Goal: Use online tool/utility: Utilize a website feature to perform a specific function

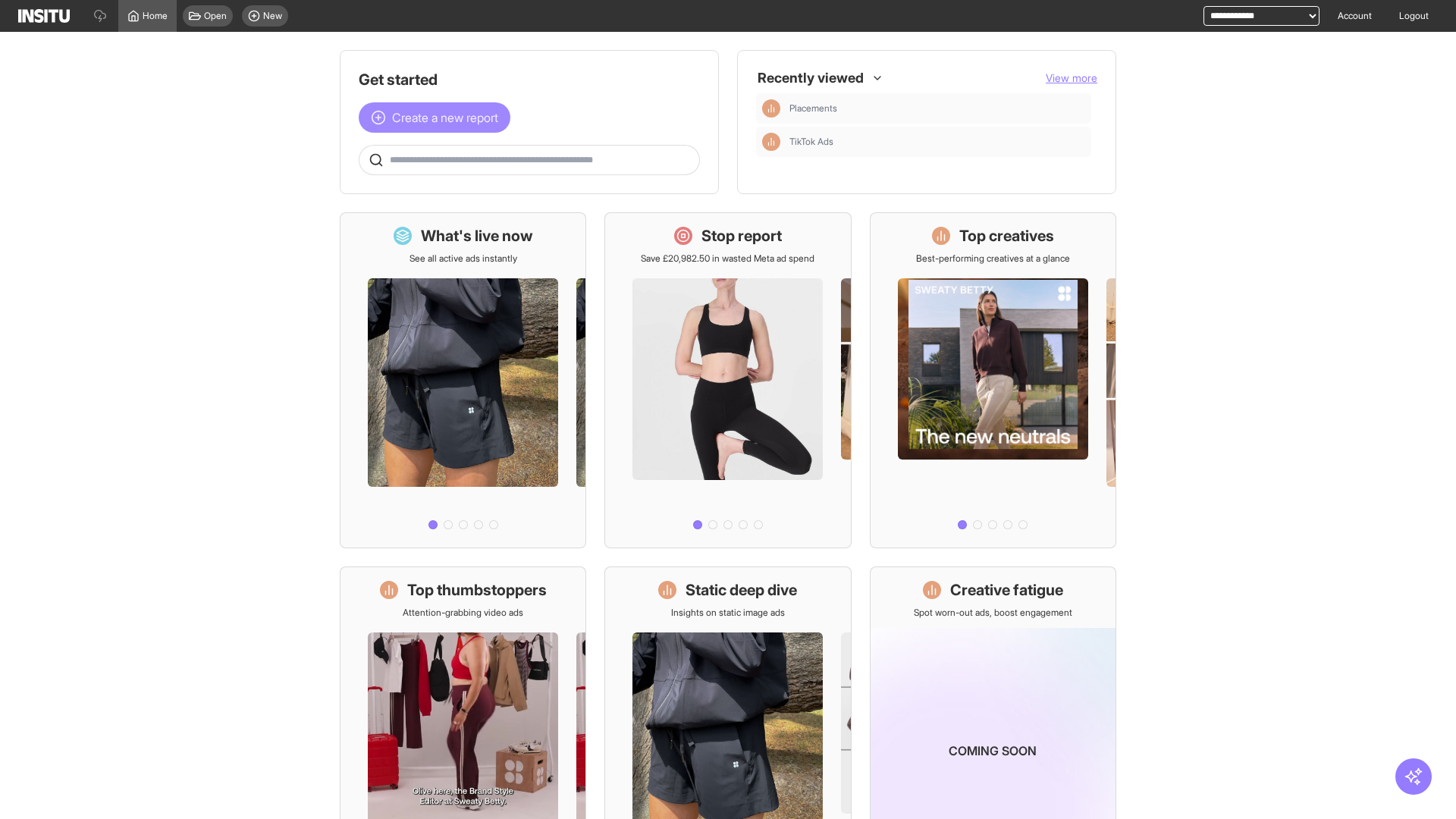
click at [438, 118] on span "Create a new report" at bounding box center [445, 117] width 107 height 18
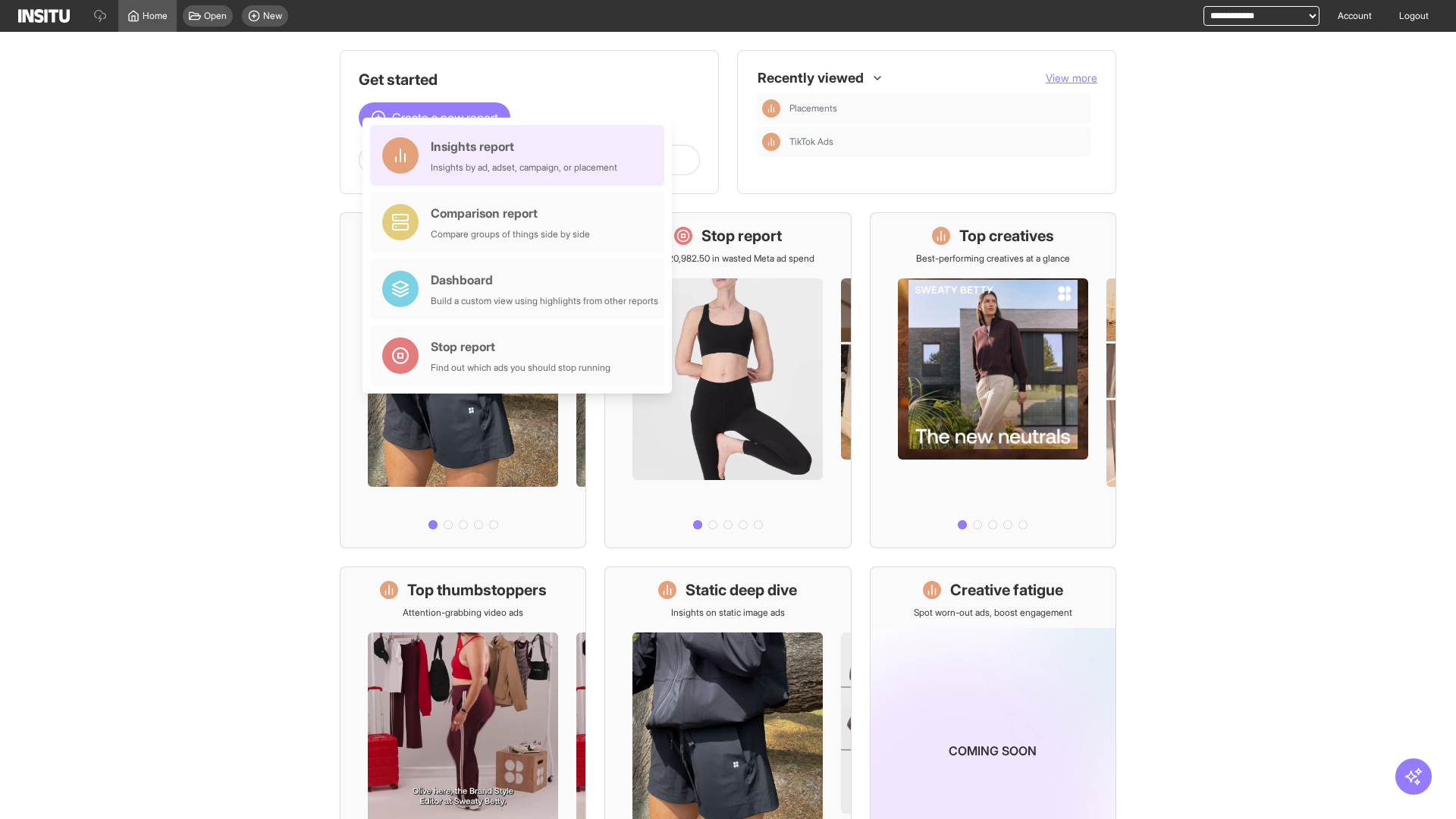
click at [521, 155] on div "Insights report Insights by ad, adset, campaign, or placement" at bounding box center [523, 155] width 186 height 36
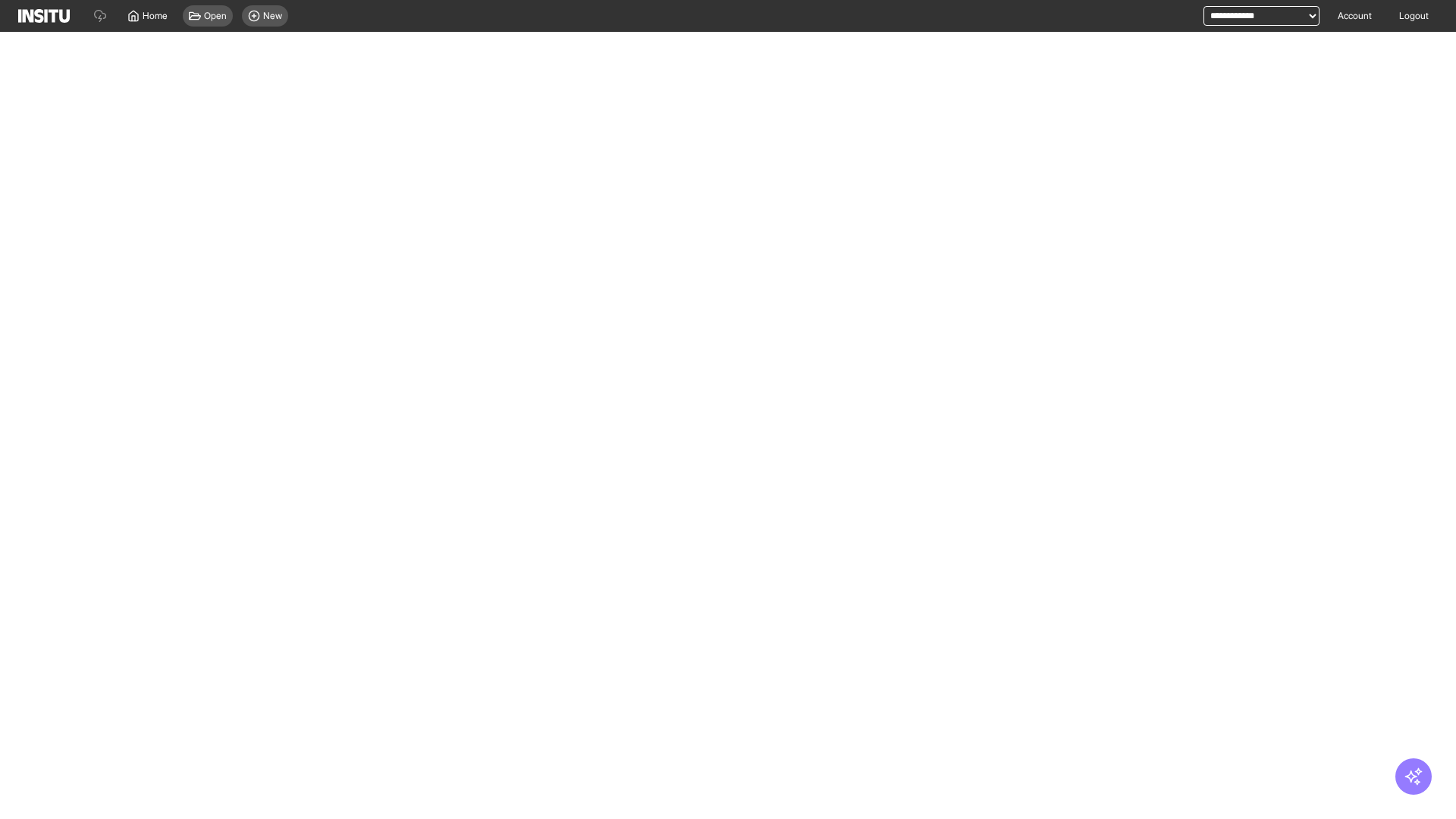
select select "**"
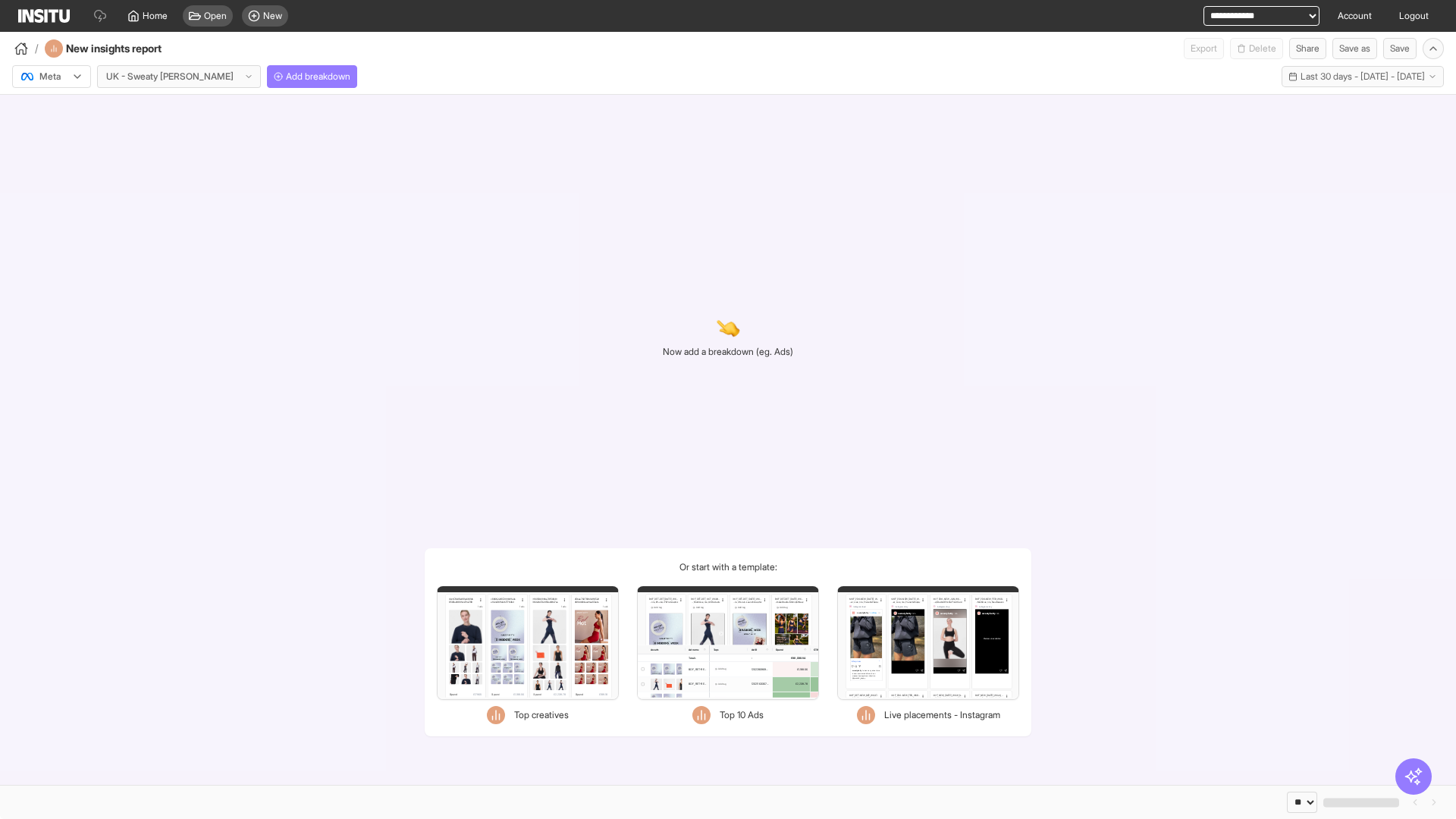
click at [52, 76] on div at bounding box center [41, 77] width 42 height 16
click at [51, 109] on span "Meta" at bounding box center [50, 109] width 21 height 14
click at [286, 76] on span "Add breakdown" at bounding box center [318, 76] width 64 height 12
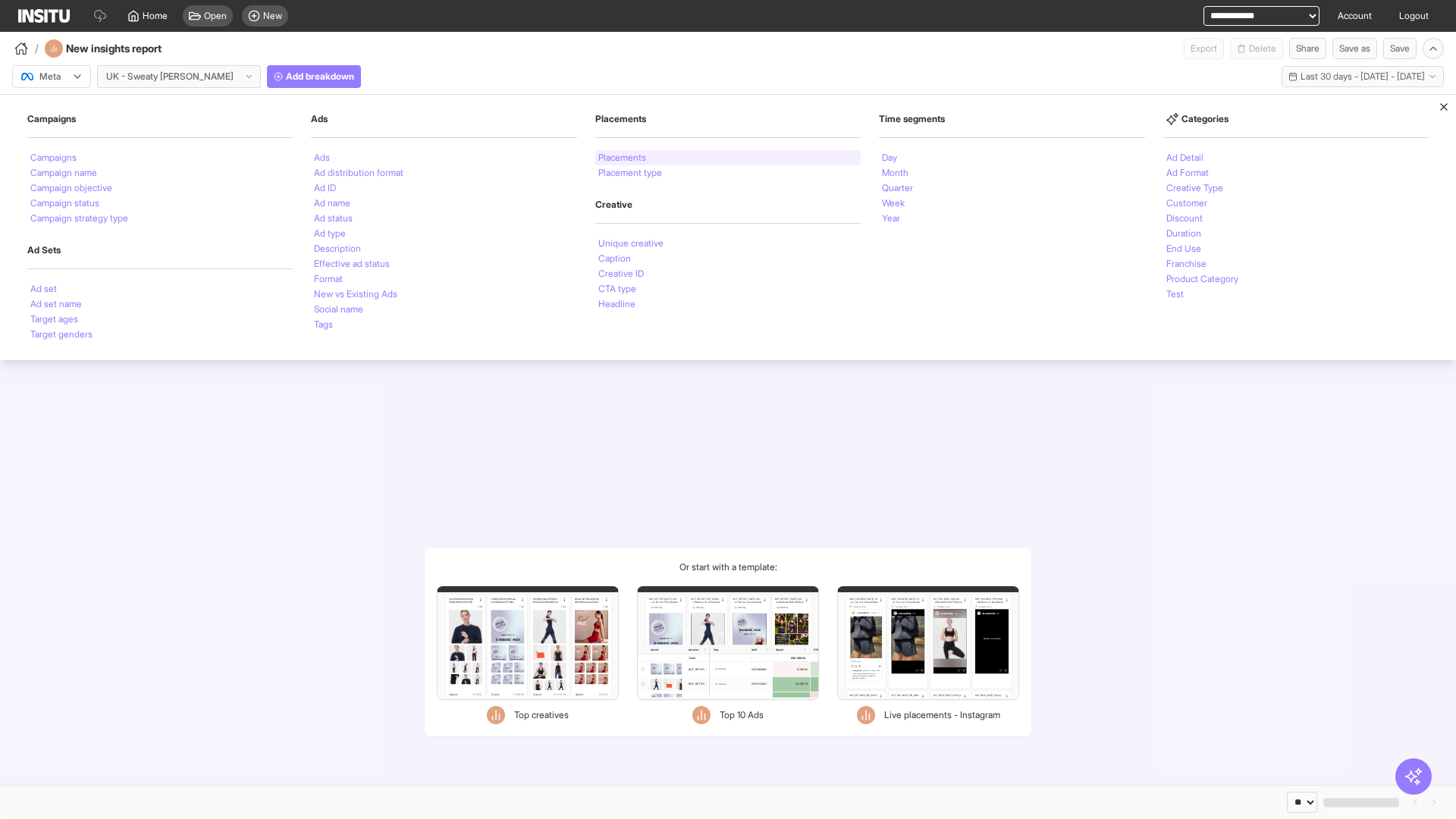
click at [624, 158] on li "Placements" at bounding box center [622, 158] width 48 height 10
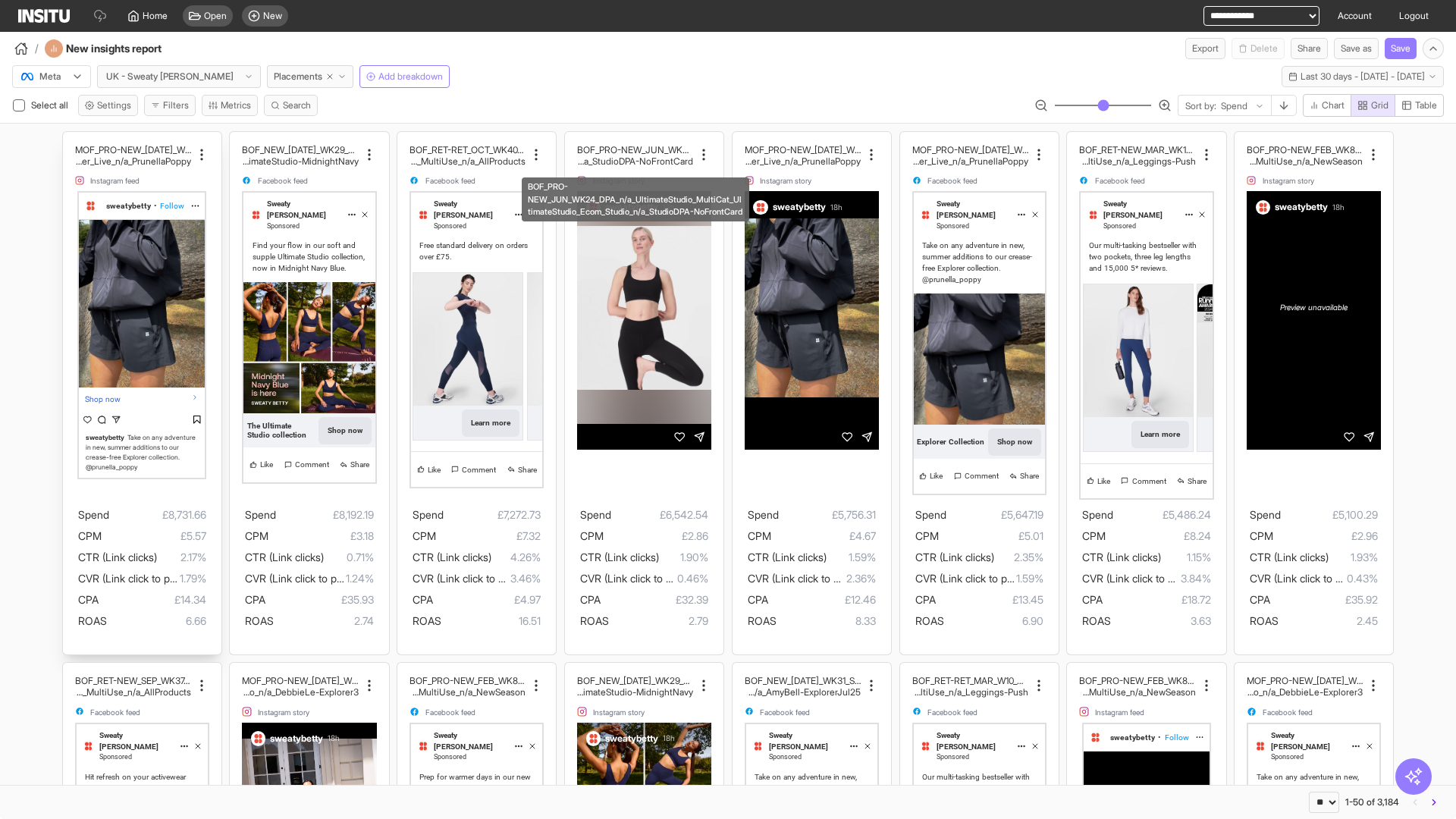
click at [70, 139] on div "MOF_PRO-NEW_[DATE]_WK30_Static_n/a_FullPrice_Multi Cat_Explorer_Influencer_Live…" at bounding box center [142, 392] width 159 height 522
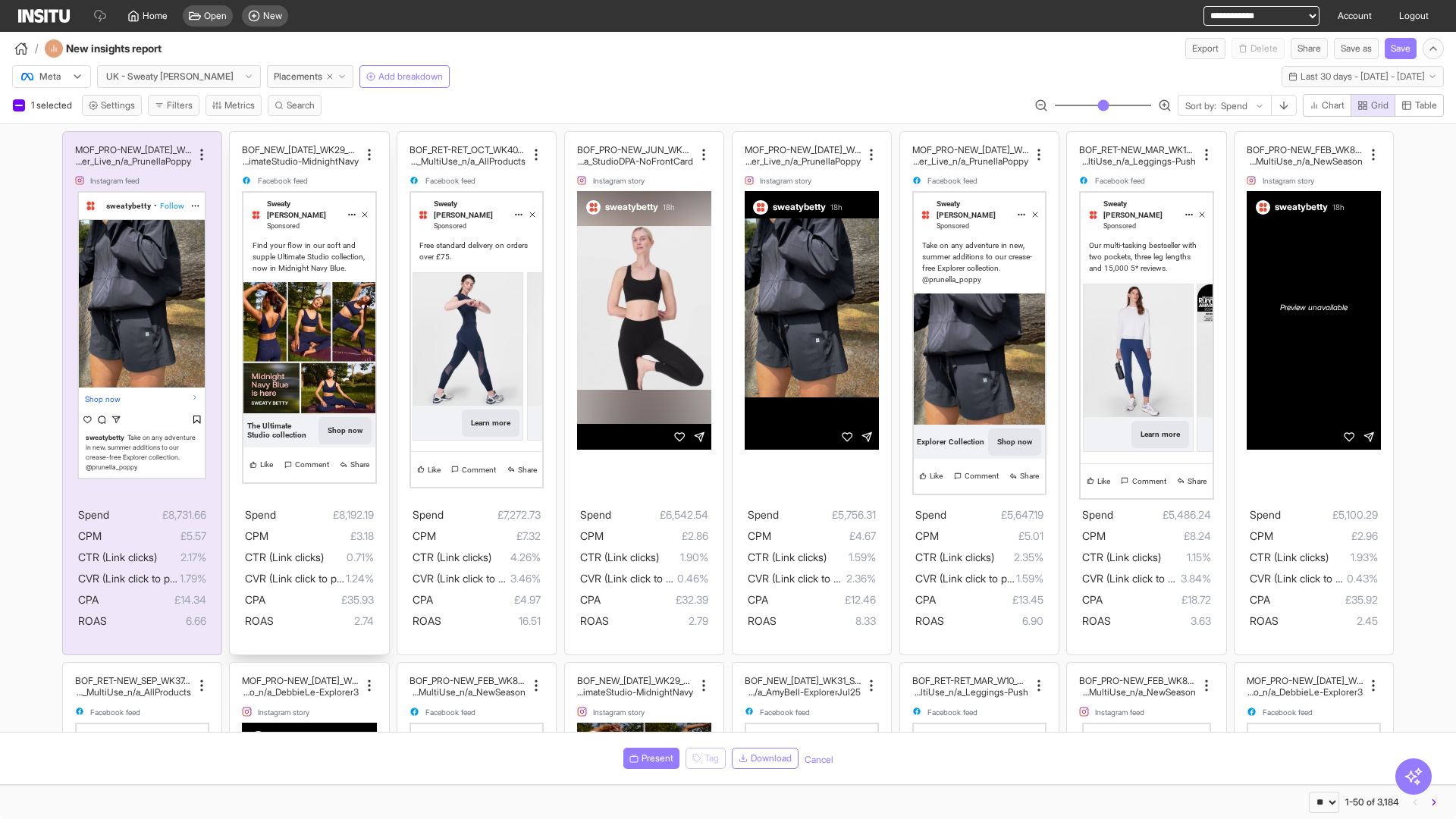
click at [237, 139] on div "BOF_NEW_[DATE]_WK29_Static_n/a_FullPrice_MultiCat_UltimateS tudio_Secondary_Mul…" at bounding box center [308, 392] width 159 height 522
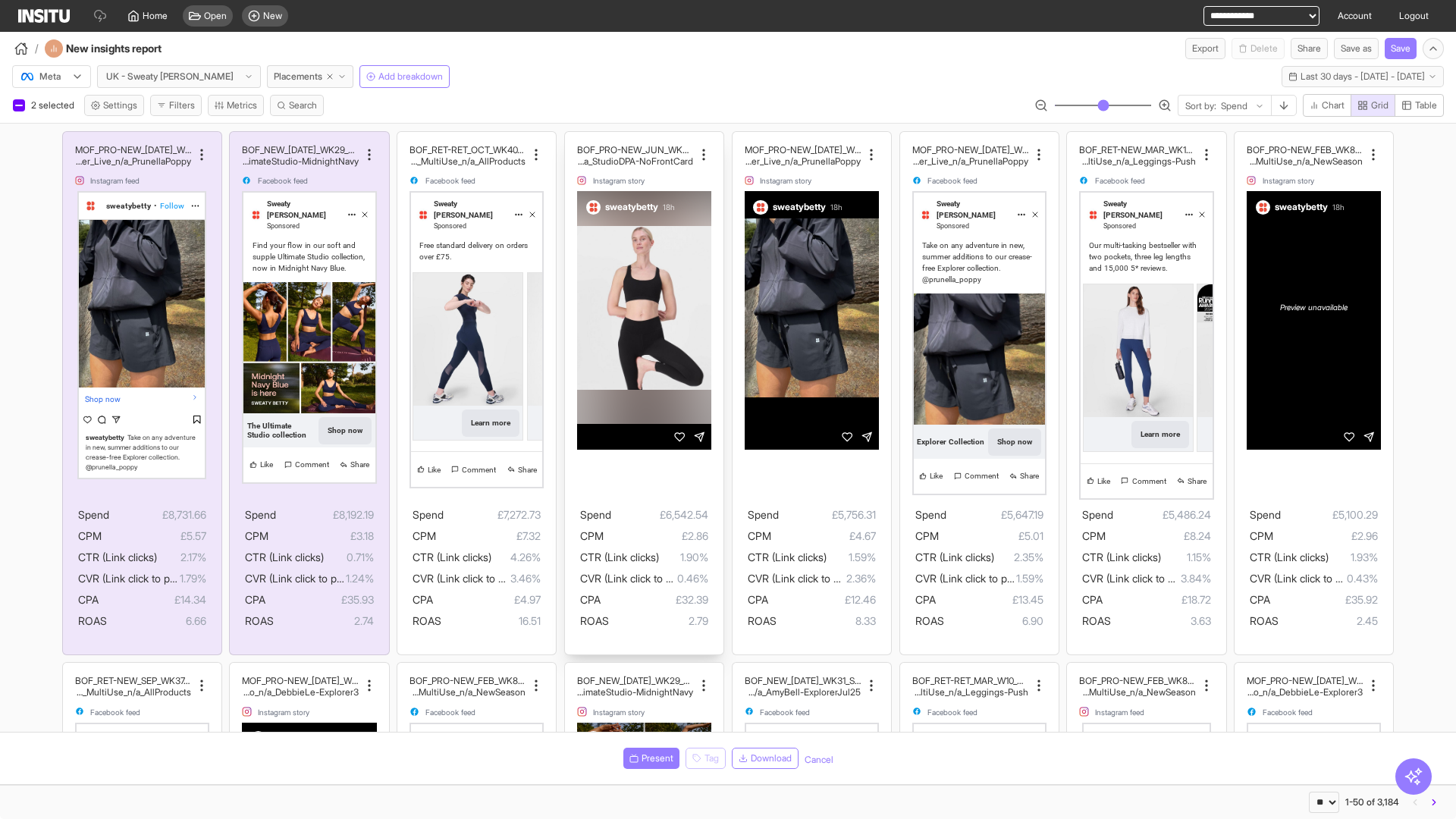
click at [573, 139] on div "BOF_PRO-NEW_JUN_WK24_DPA_n/a_UltimateStudio_MultiCat_ UltimateStudio_Ecom_Studi…" at bounding box center [644, 392] width 159 height 522
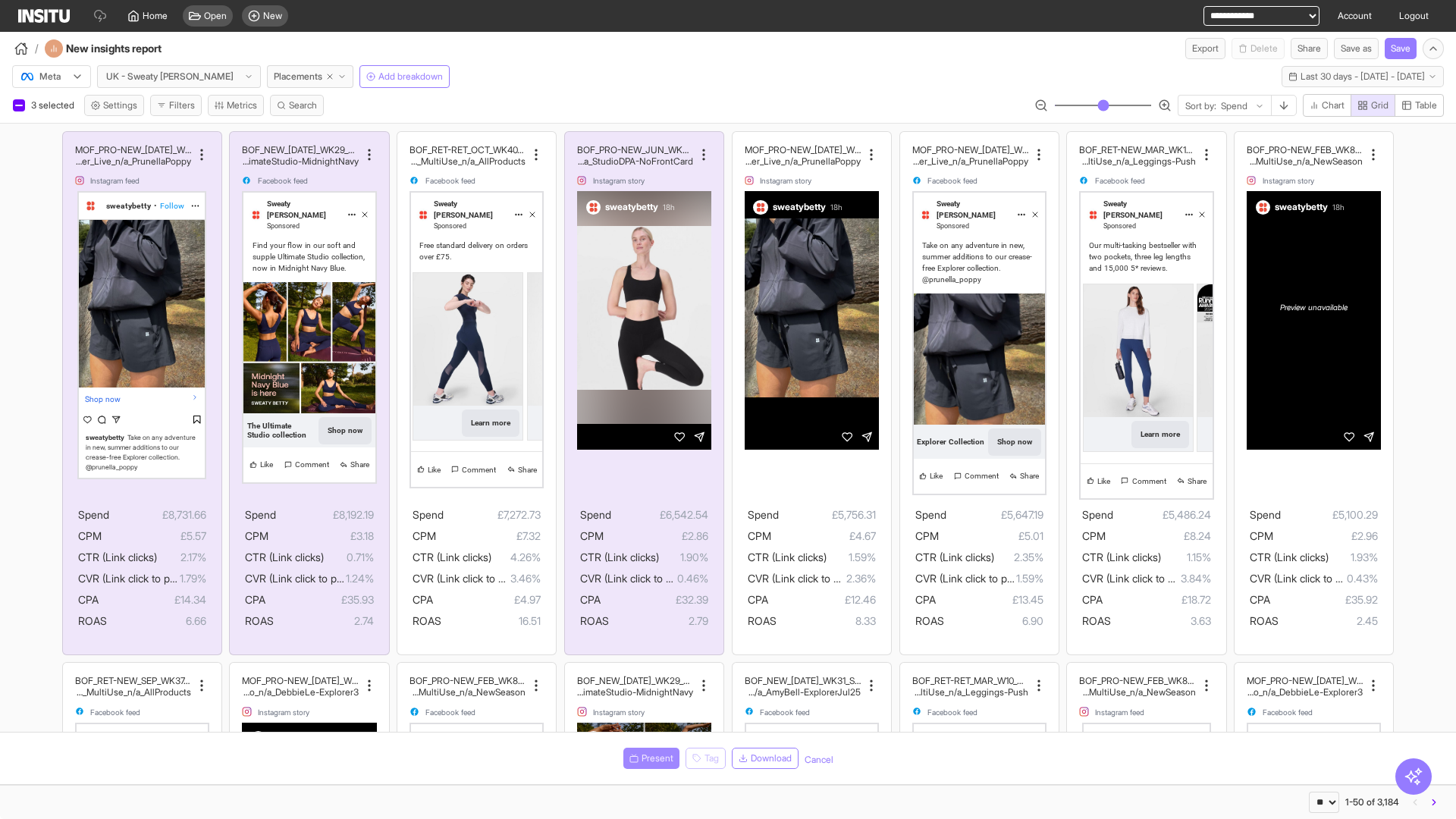
click at [649, 758] on span "Present" at bounding box center [657, 758] width 32 height 12
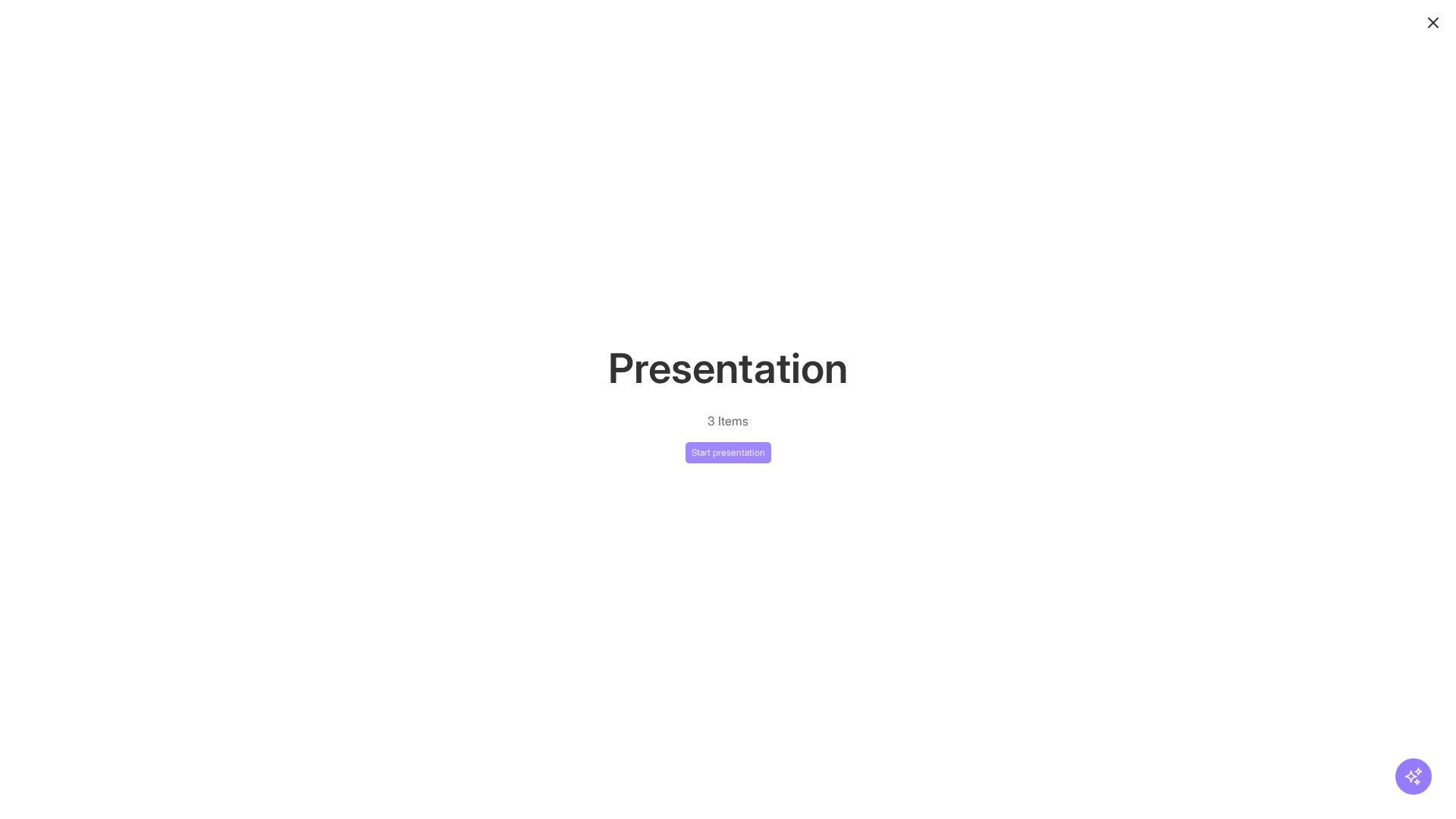
click at [728, 452] on button "Start presentation" at bounding box center [728, 452] width 86 height 22
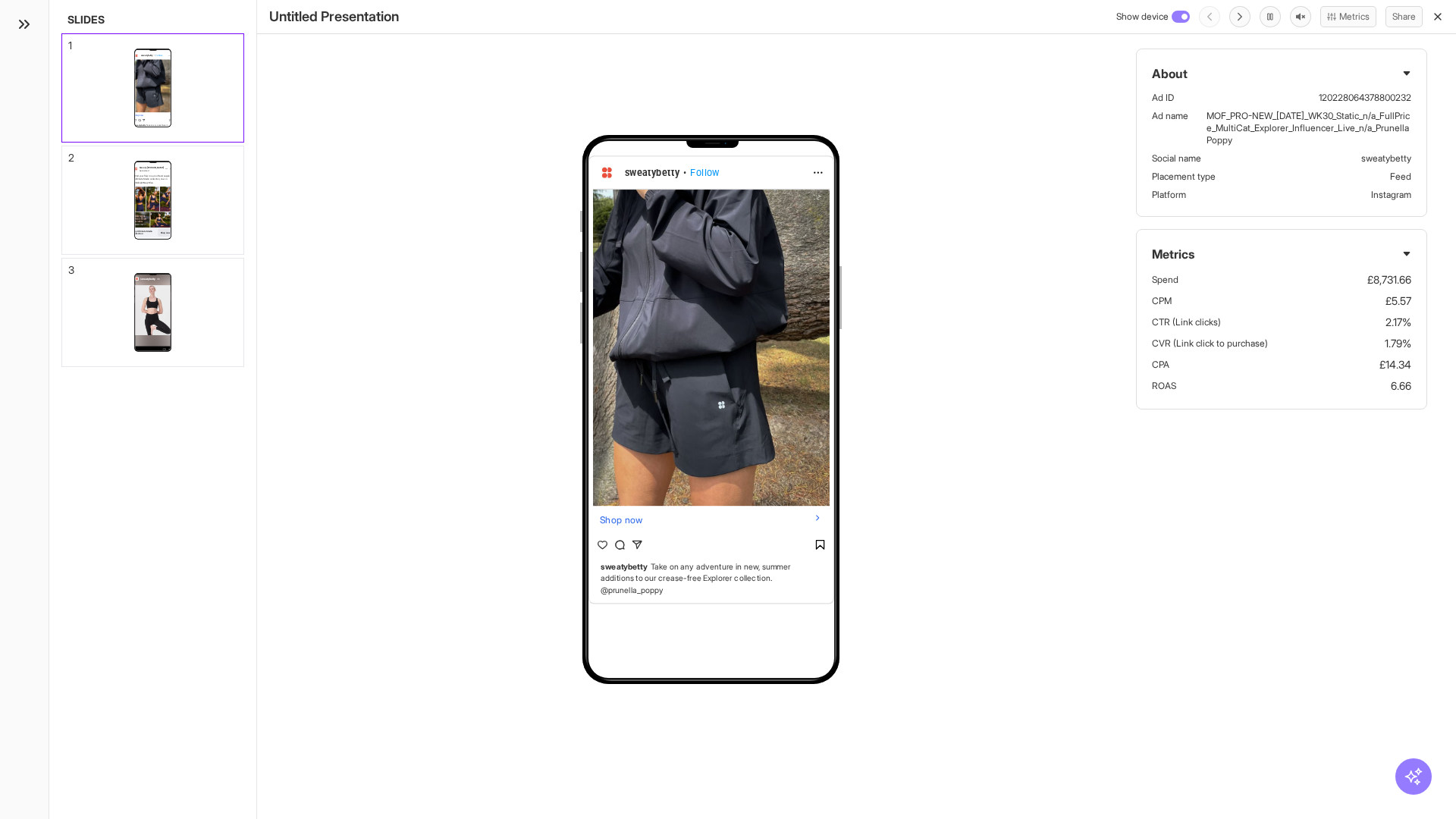
click at [69, 41] on div "1" at bounding box center [70, 45] width 3 height 10
click at [69, 153] on div "2" at bounding box center [71, 158] width 6 height 10
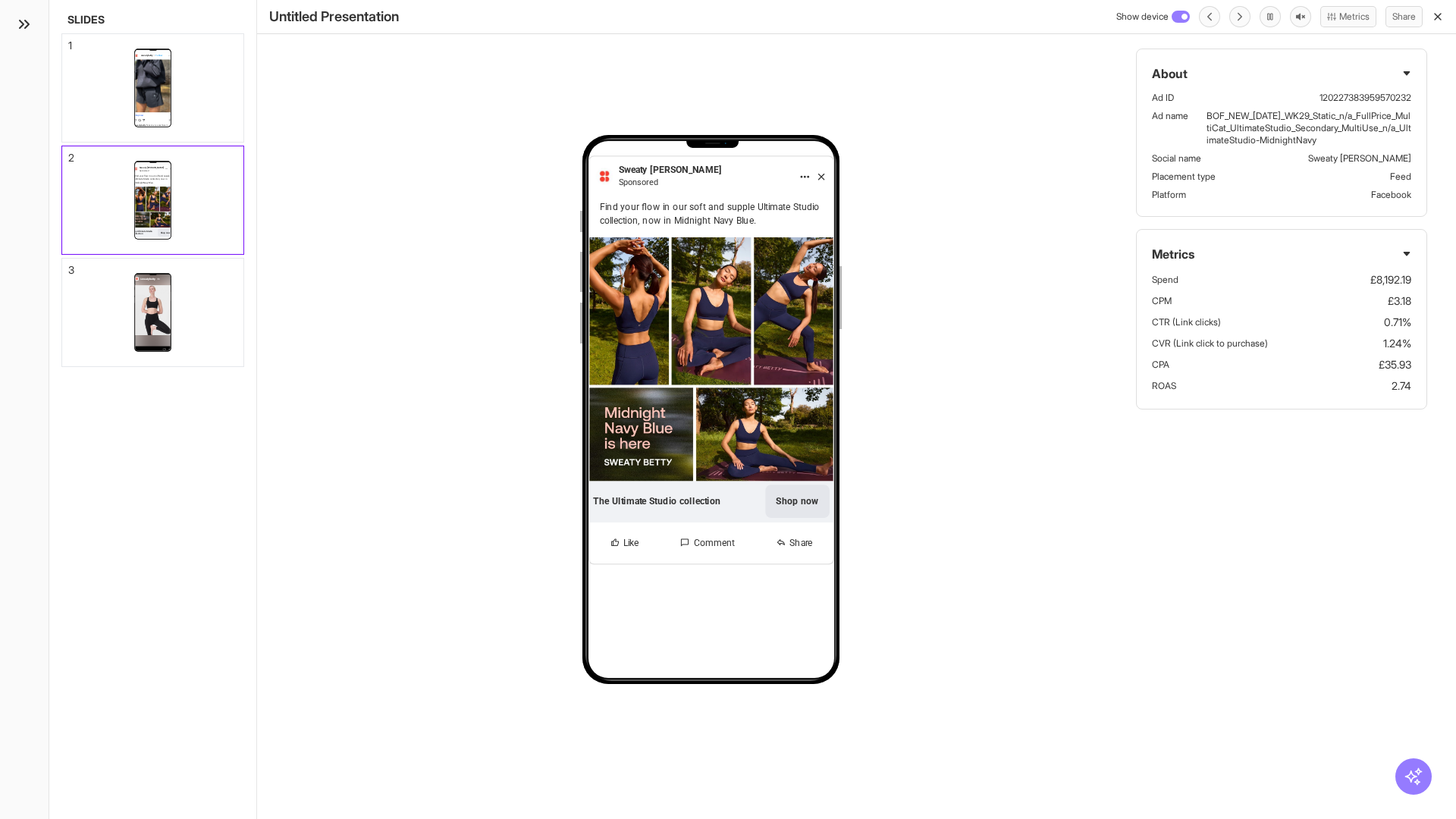
click at [69, 265] on div "3" at bounding box center [71, 270] width 6 height 10
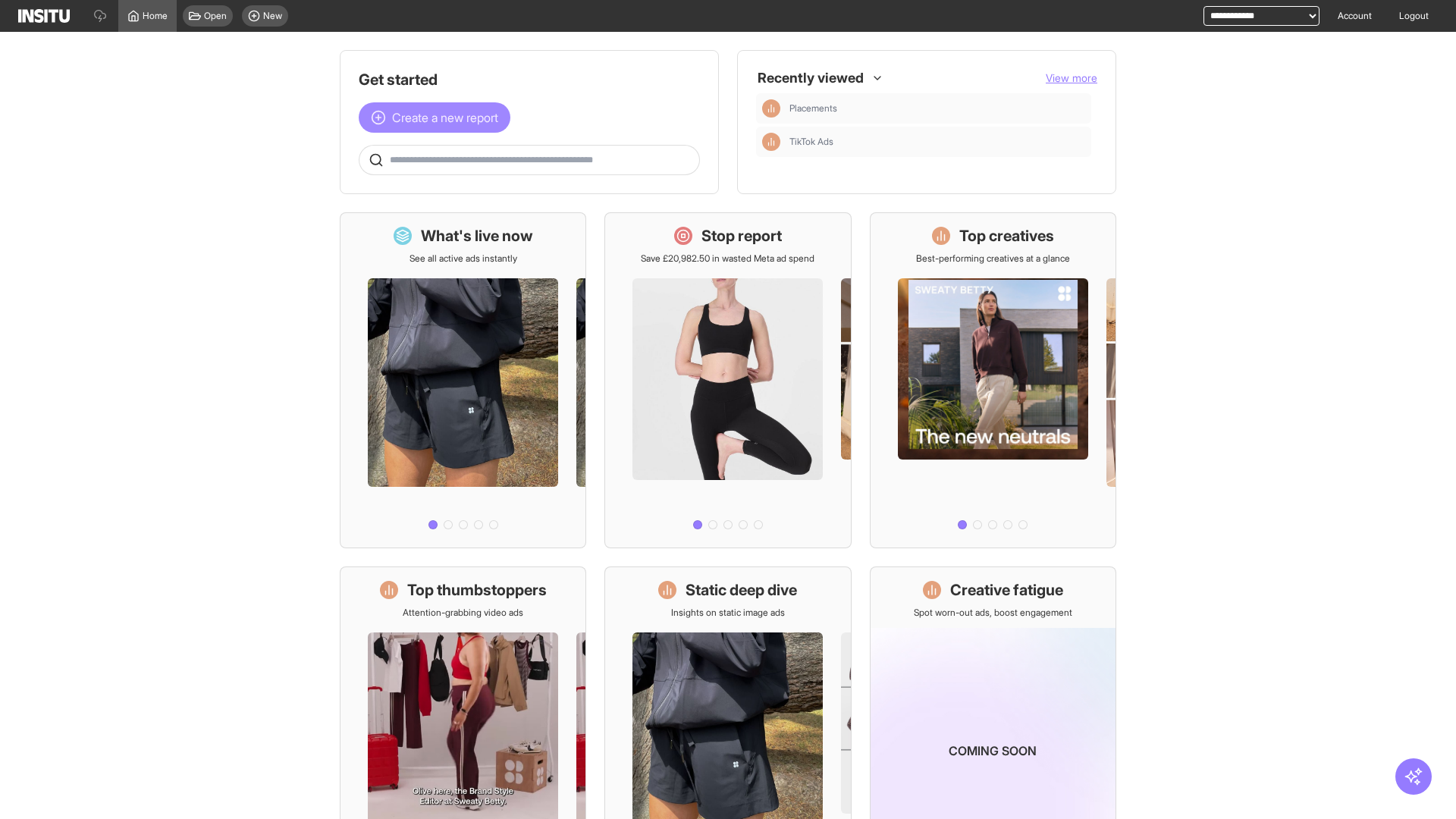
click at [438, 118] on span "Create a new report" at bounding box center [445, 117] width 107 height 18
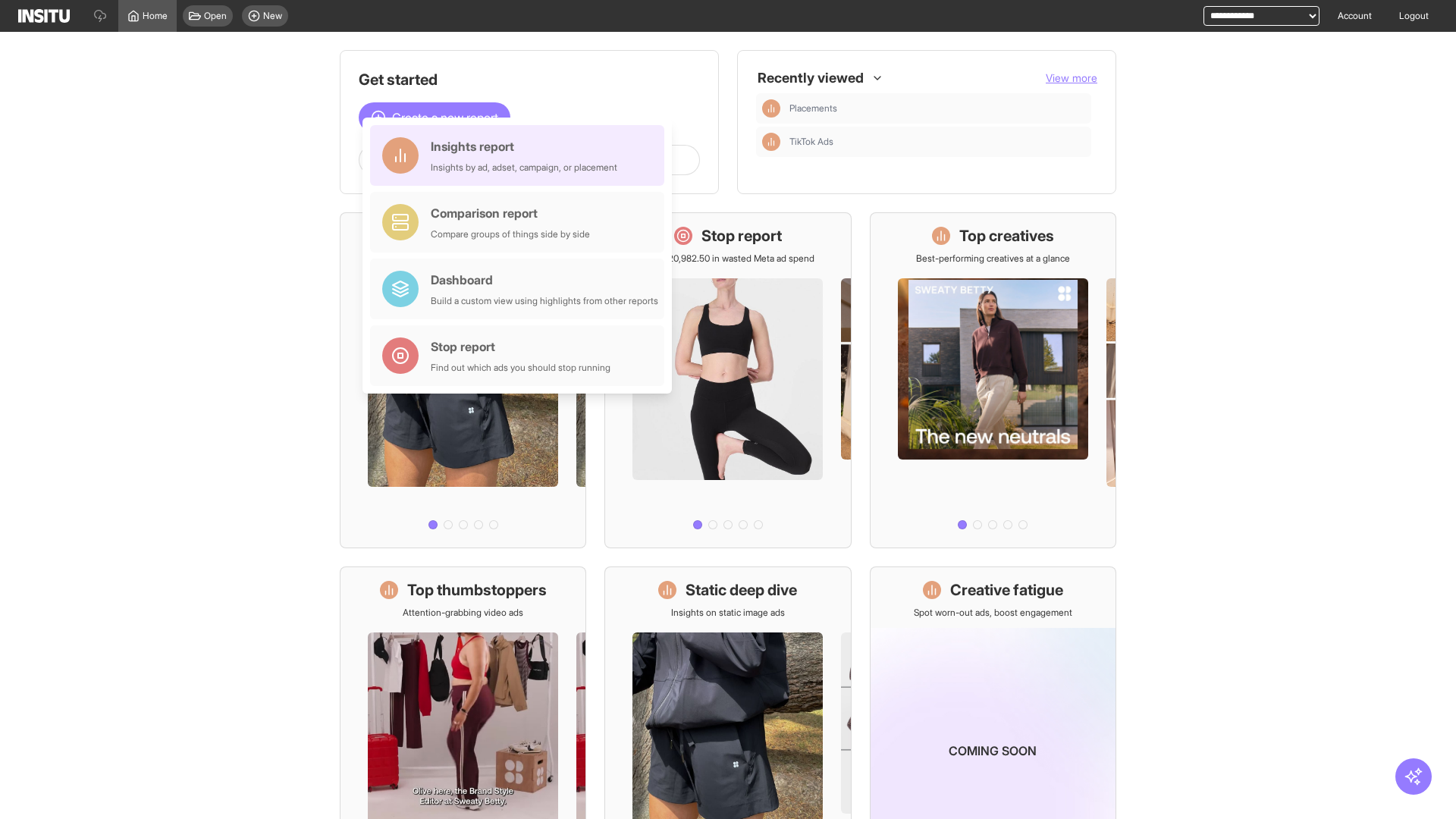
click at [521, 155] on div "Insights report Insights by ad, adset, campaign, or placement" at bounding box center [523, 155] width 186 height 36
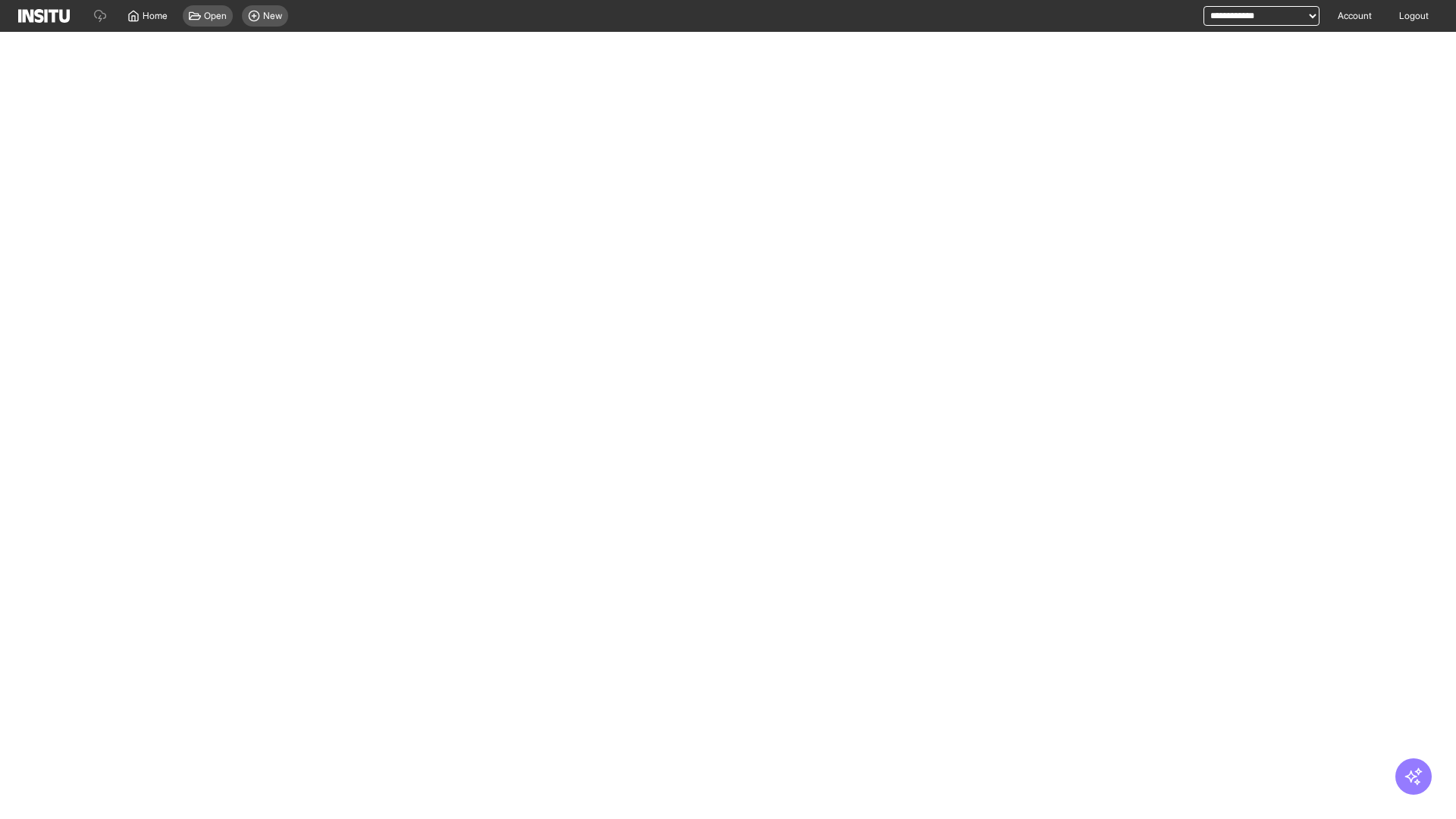
select select "**"
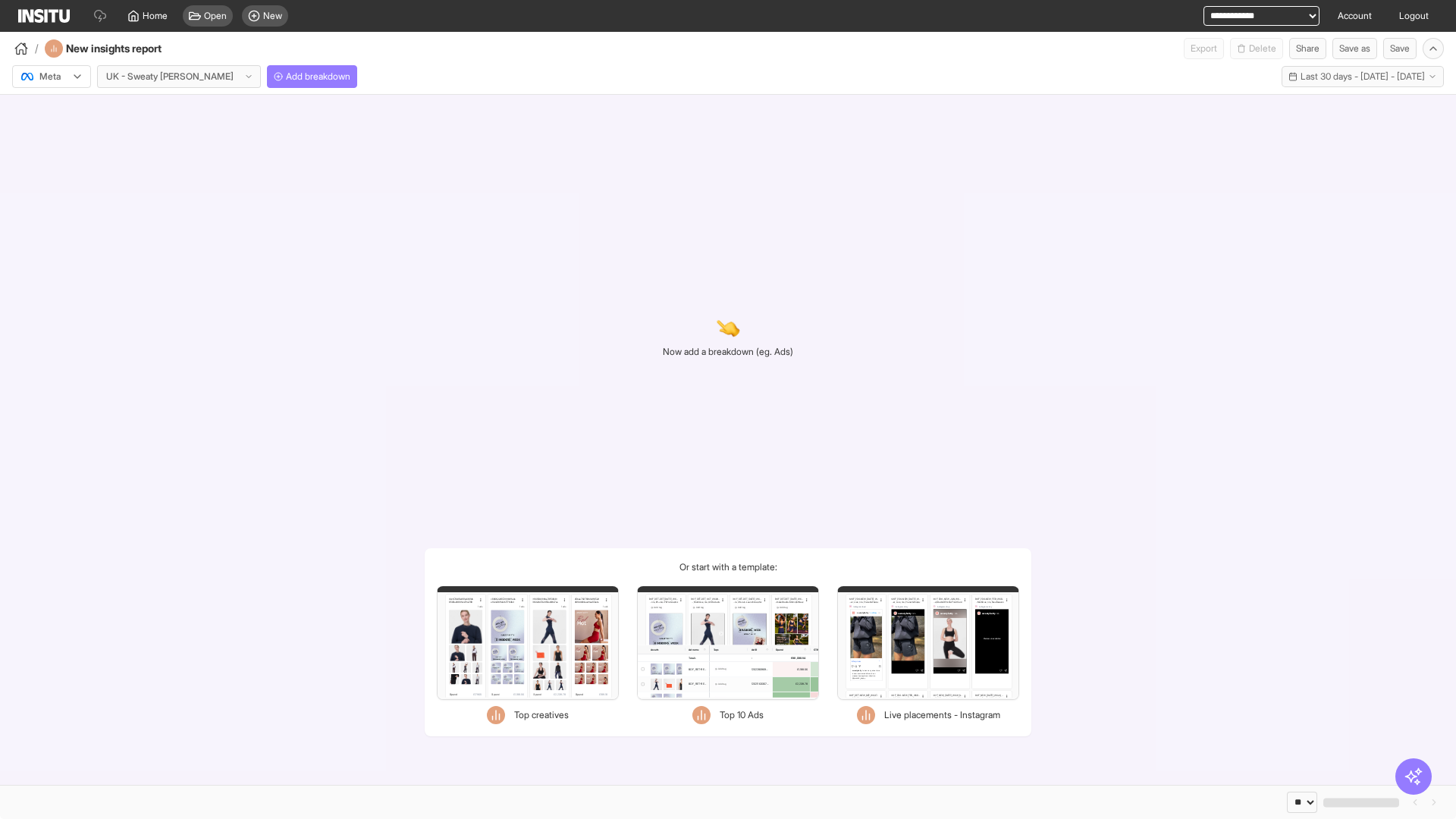
click at [52, 76] on div at bounding box center [41, 77] width 42 height 16
click at [51, 109] on span "Meta" at bounding box center [50, 109] width 21 height 14
click at [286, 76] on span "Add breakdown" at bounding box center [318, 76] width 64 height 12
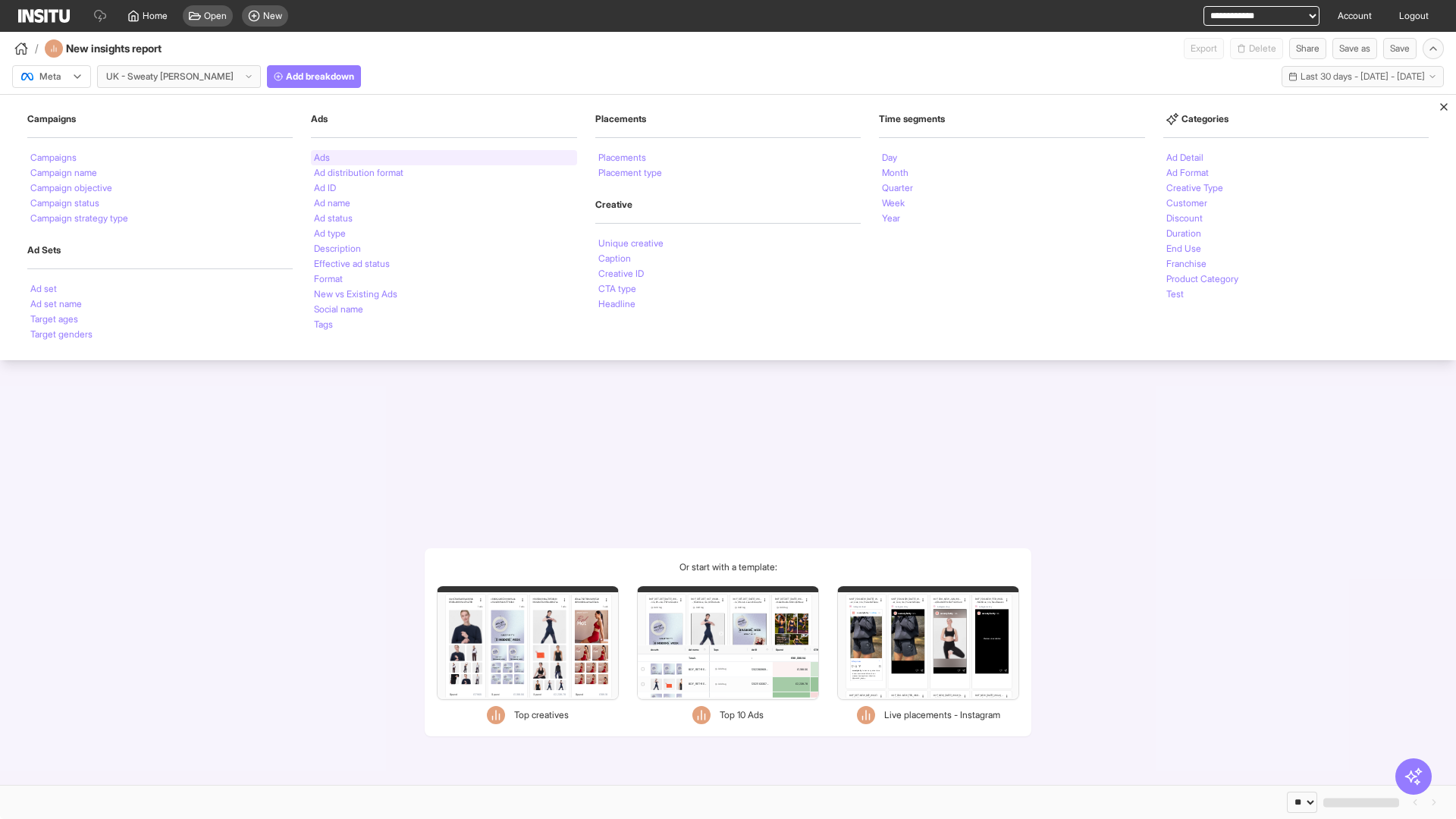
click at [321, 158] on li "Ads" at bounding box center [321, 158] width 16 height 10
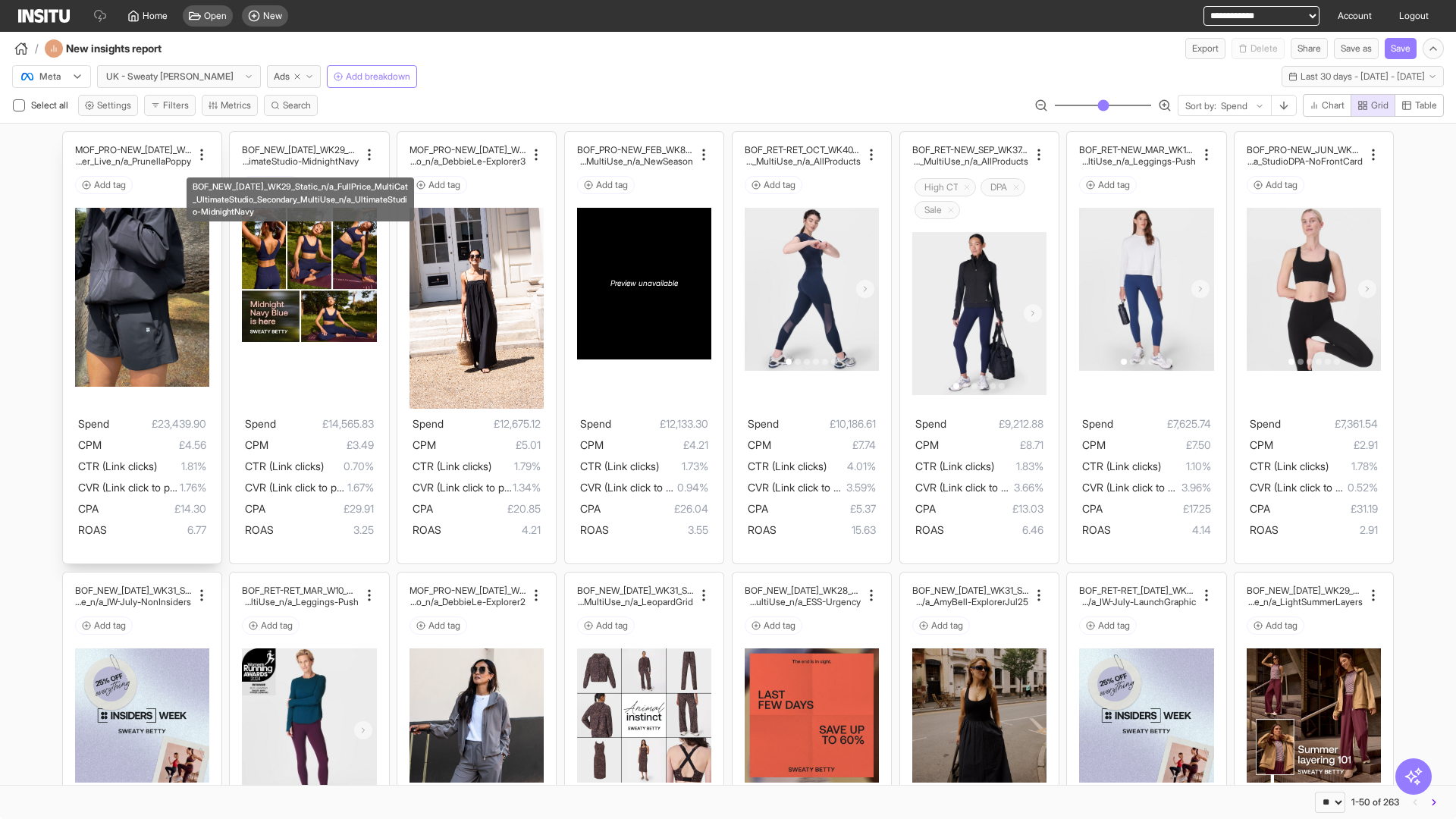
click at [70, 139] on div "MOF_PRO-NEW_JUL_WK30_Static_n/a_FullPrice_Multi Cat_Explorer_Influencer_Live_n/…" at bounding box center [142, 347] width 159 height 432
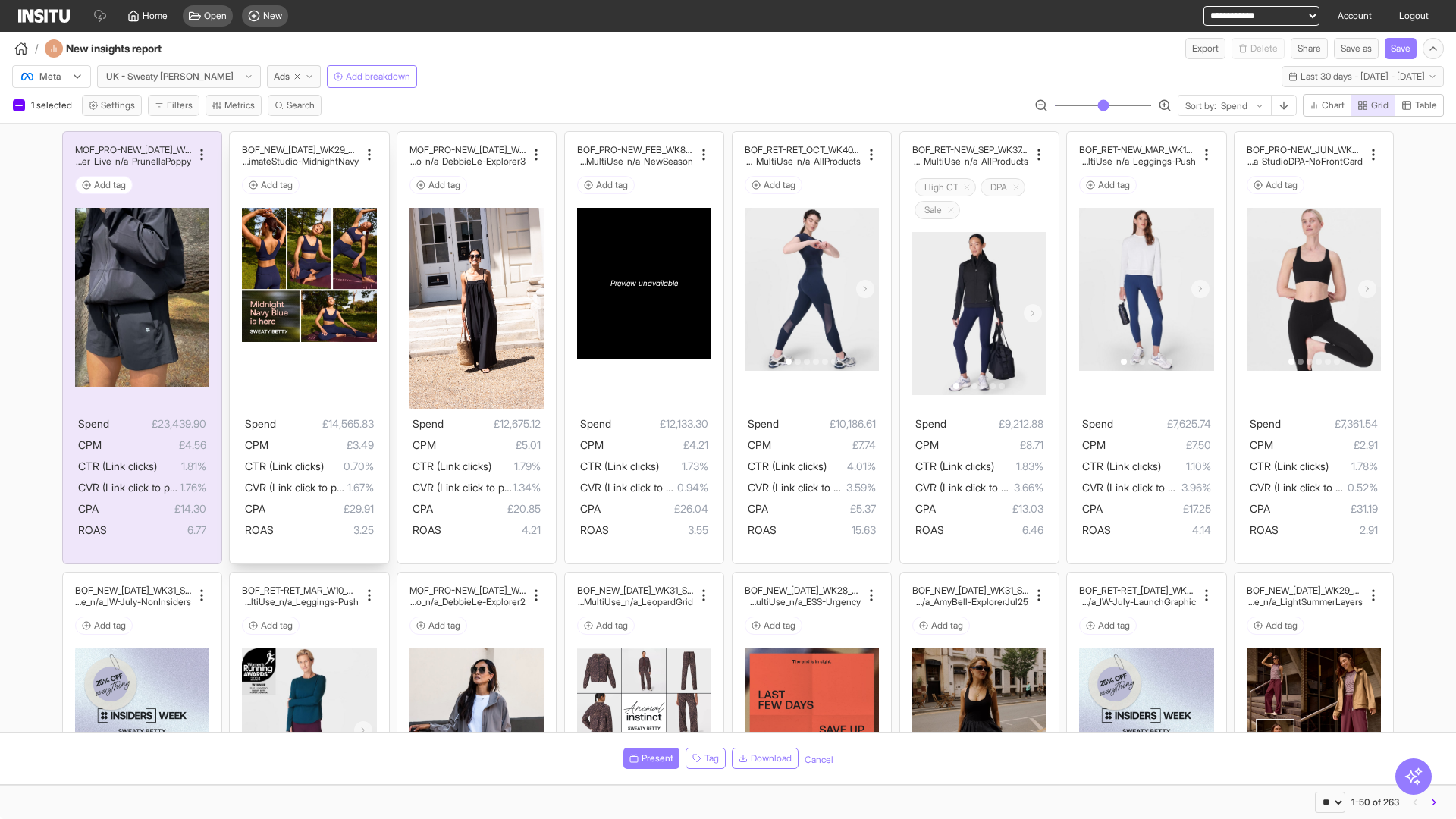
click at [237, 139] on div "BOF_NEW_JUL_WK29_Static_n/a_FullPrice_MultiCat_UltimateS tudio_Secondary_MultiU…" at bounding box center [308, 347] width 159 height 432
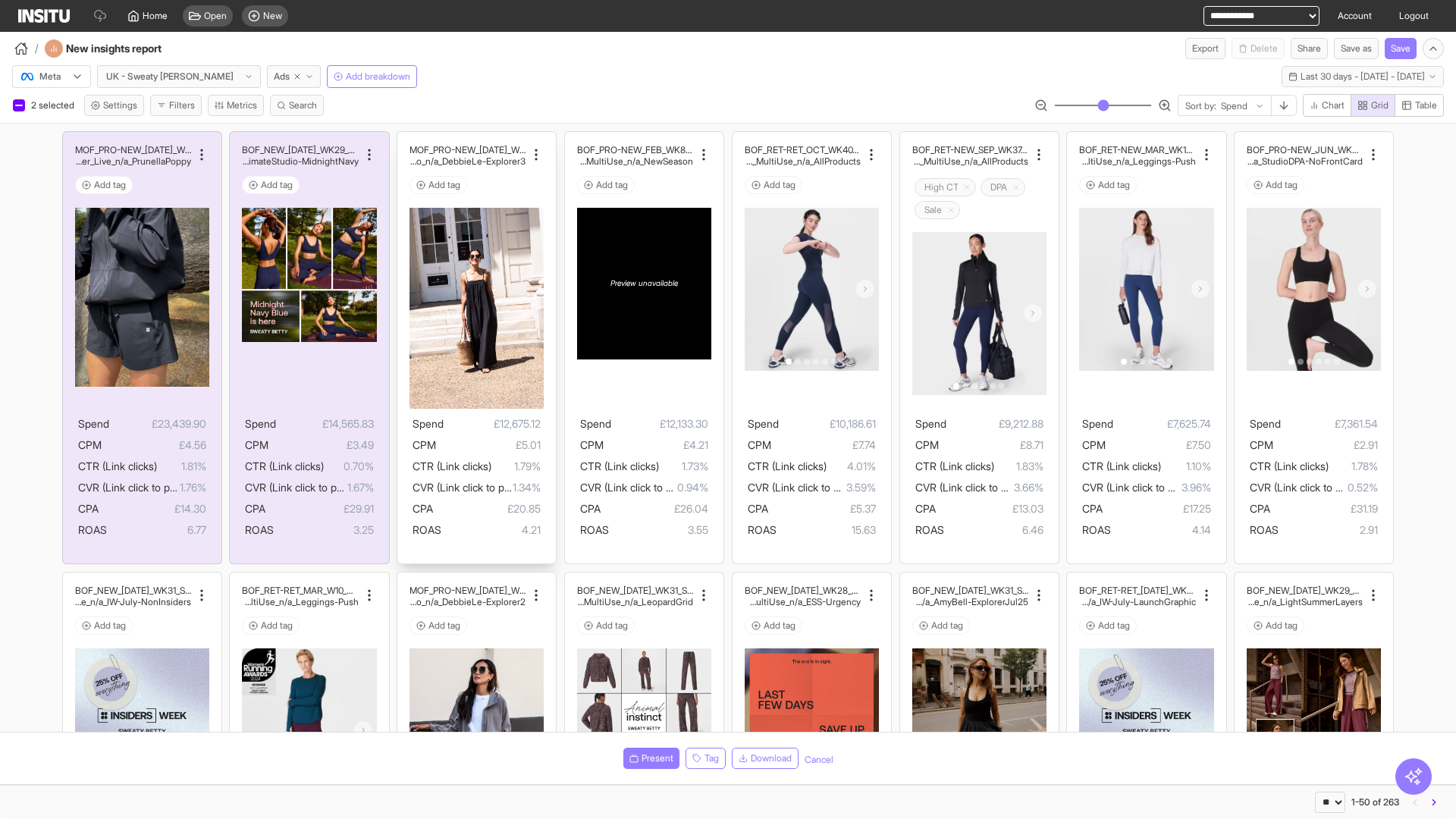
click at [405, 139] on div "MOF_PRO-NEW_JUL_WK29_Static_n/a_FullPrice_MultiCat_Ul timateStudio_Influencer_S…" at bounding box center [476, 347] width 159 height 432
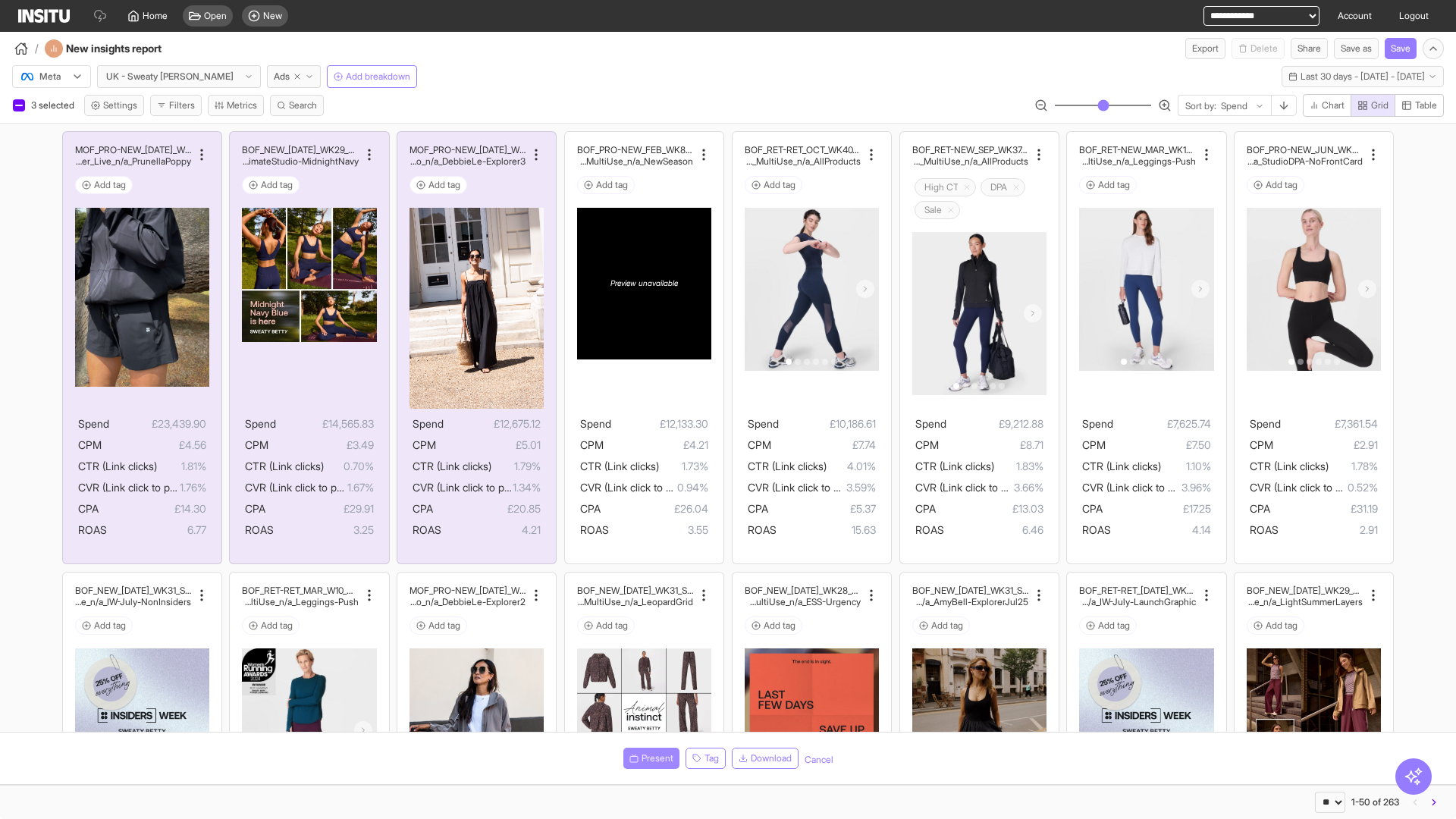
click at [649, 758] on span "Present" at bounding box center [657, 758] width 32 height 12
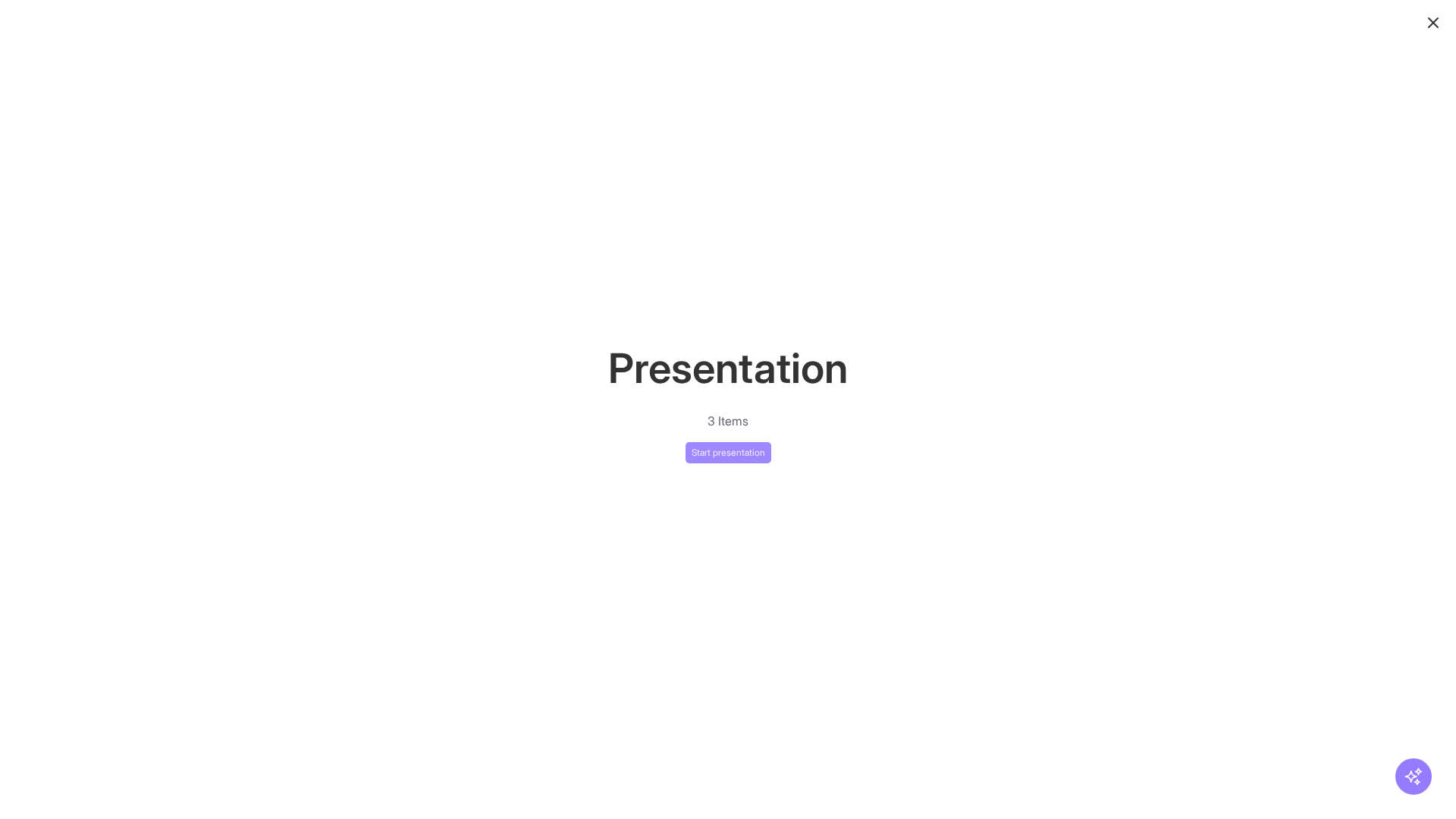
click at [728, 452] on button "Start presentation" at bounding box center [728, 452] width 86 height 22
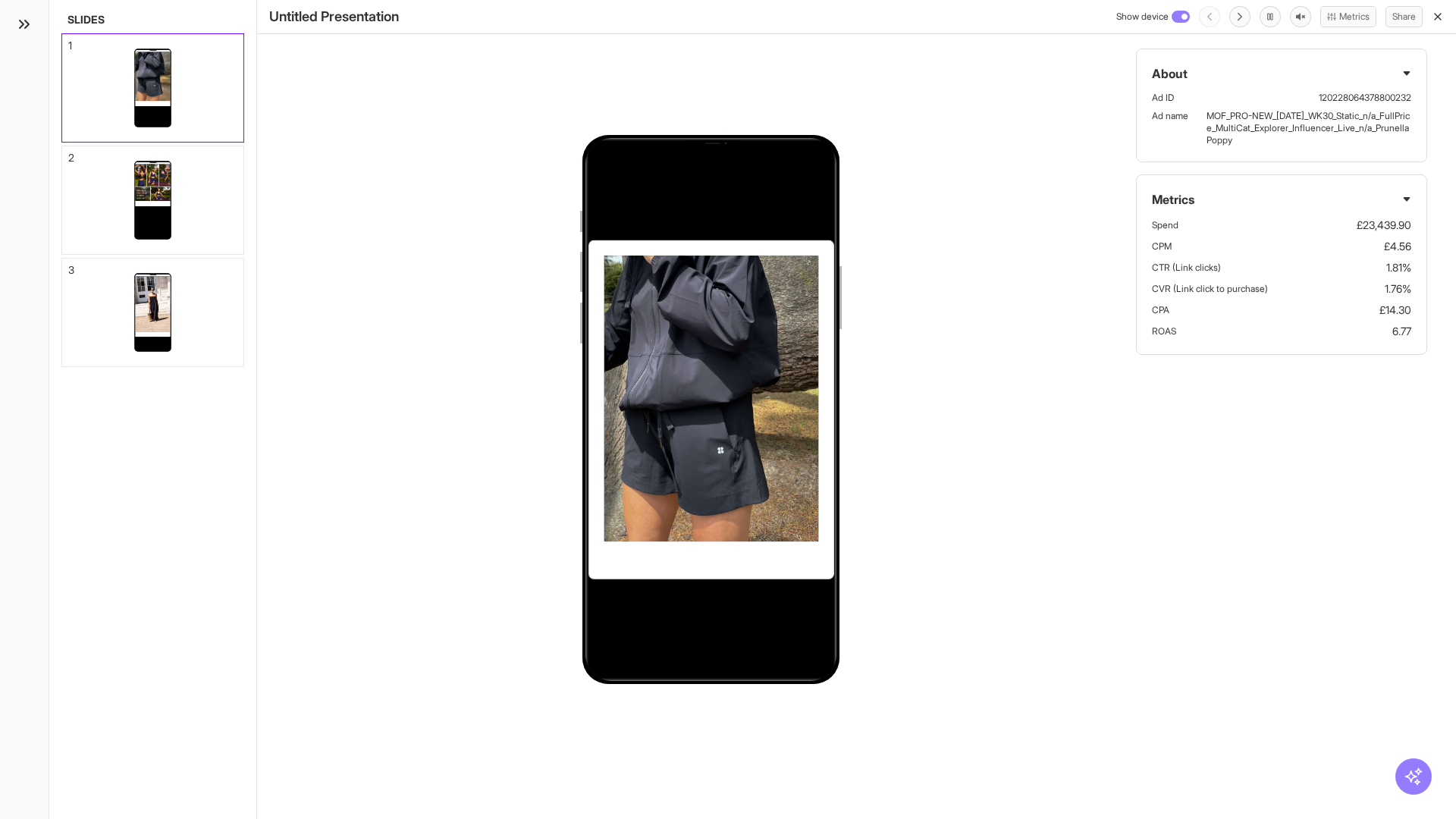
click at [69, 41] on div "1" at bounding box center [70, 45] width 3 height 10
click at [69, 153] on div "2" at bounding box center [71, 158] width 6 height 10
